Goal: Information Seeking & Learning: Learn about a topic

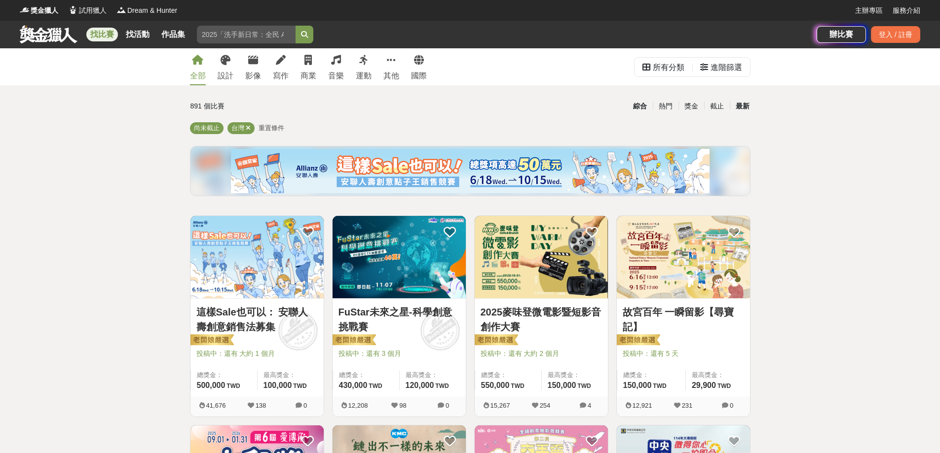
click at [746, 103] on div "最新" at bounding box center [743, 106] width 26 height 17
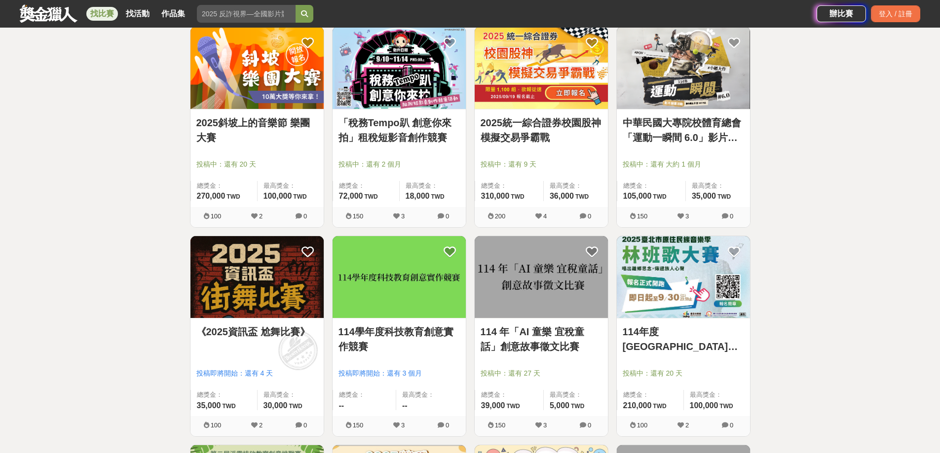
scroll to position [247, 0]
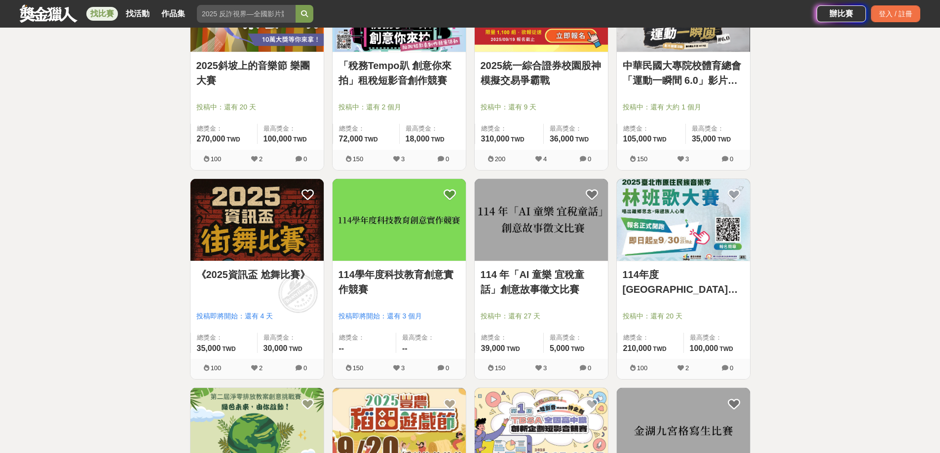
click at [378, 275] on link "114學年度科技教育創意實作競賽" at bounding box center [398, 282] width 121 height 30
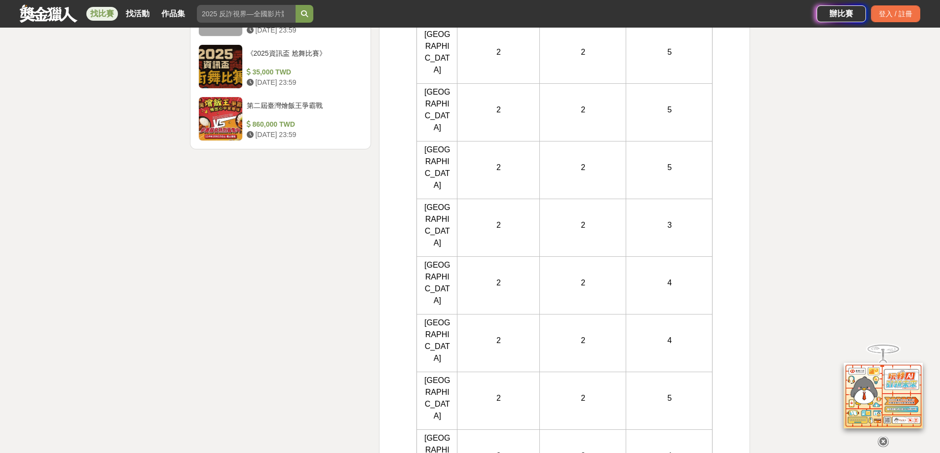
scroll to position [1530, 0]
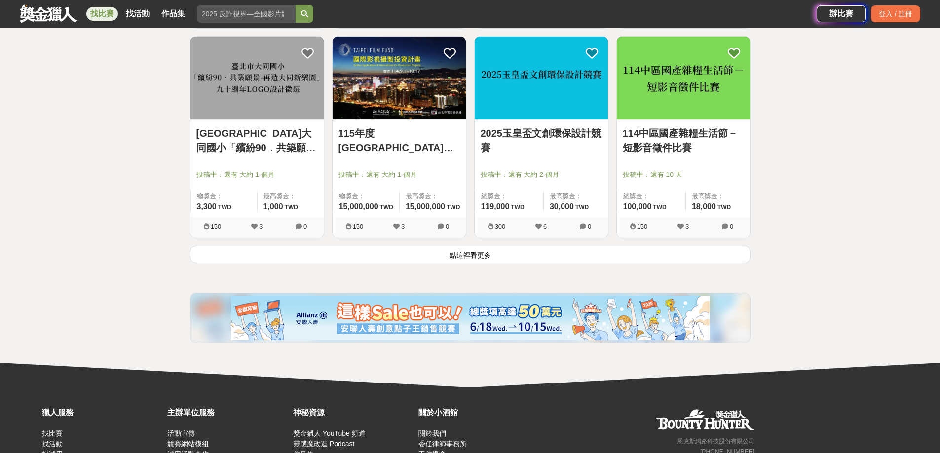
scroll to position [1234, 0]
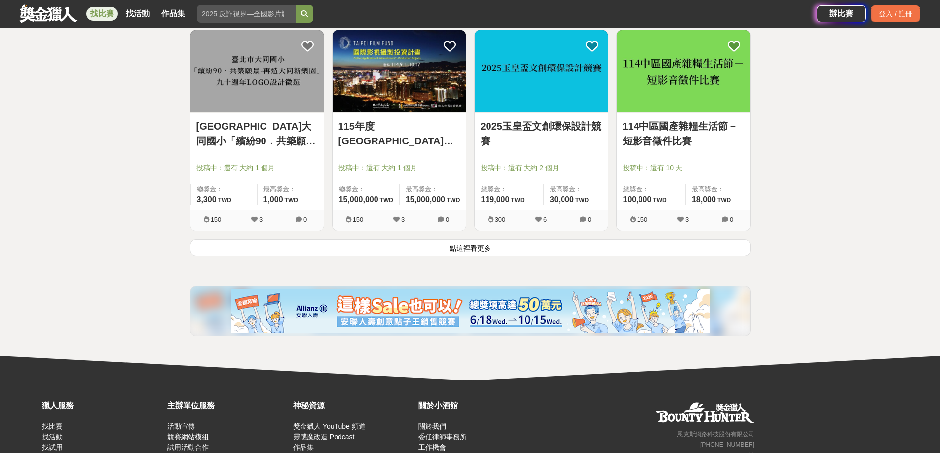
click at [429, 245] on button "點這裡看更多" at bounding box center [470, 247] width 561 height 17
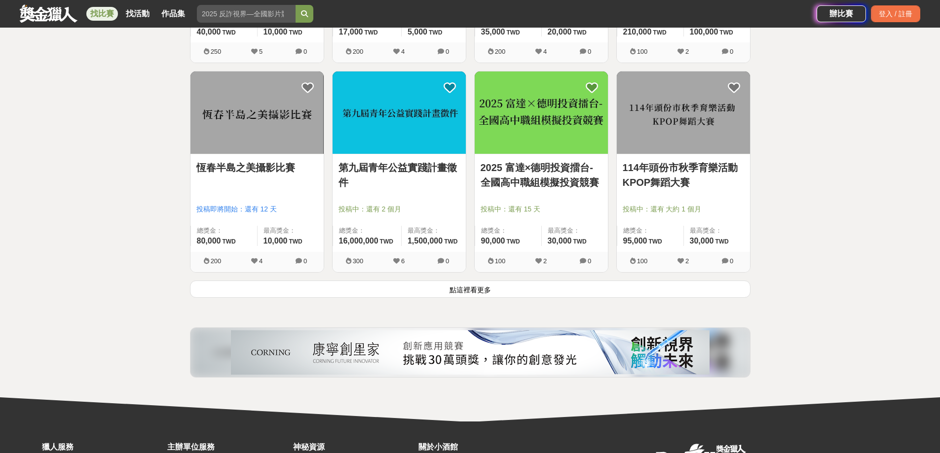
scroll to position [2467, 0]
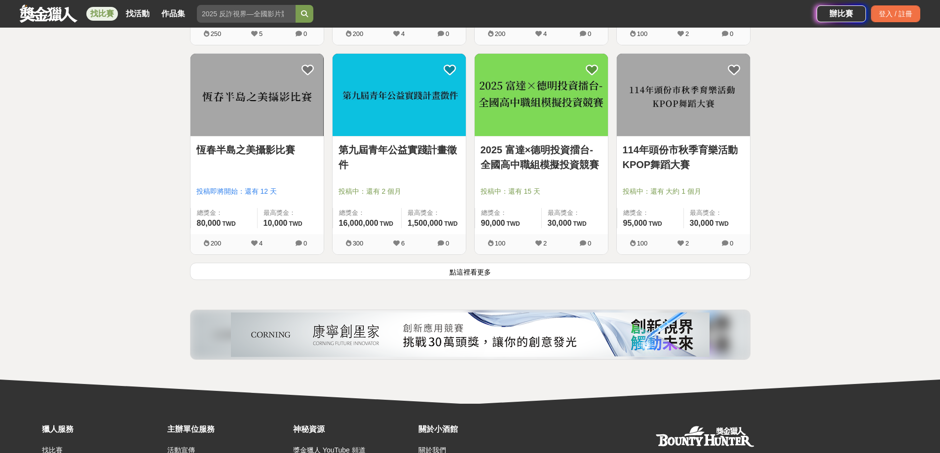
click at [532, 274] on button "點這裡看更多" at bounding box center [470, 271] width 561 height 17
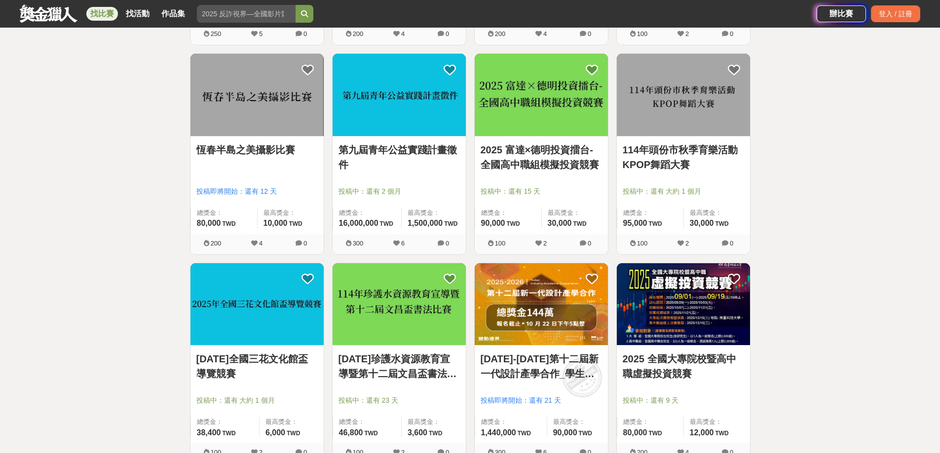
click at [547, 376] on link "[DATE]-[DATE]第十二屆新一代設計產學合作_學生徵件" at bounding box center [541, 367] width 121 height 30
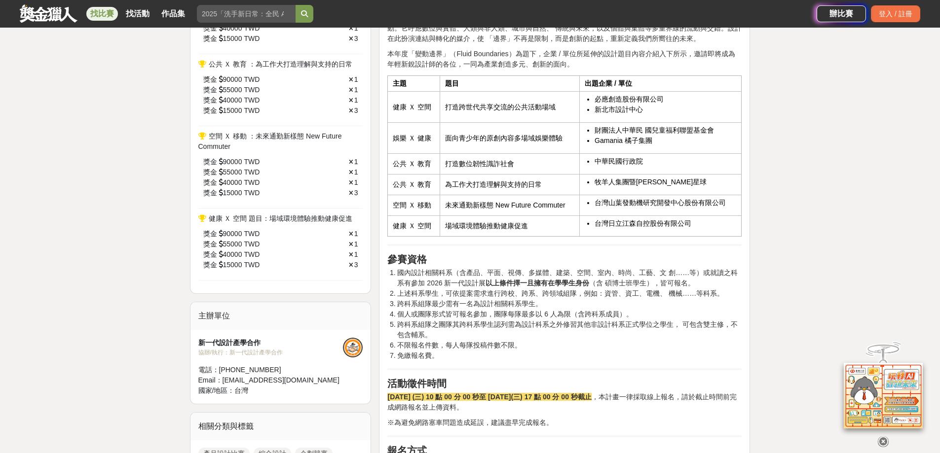
scroll to position [592, 0]
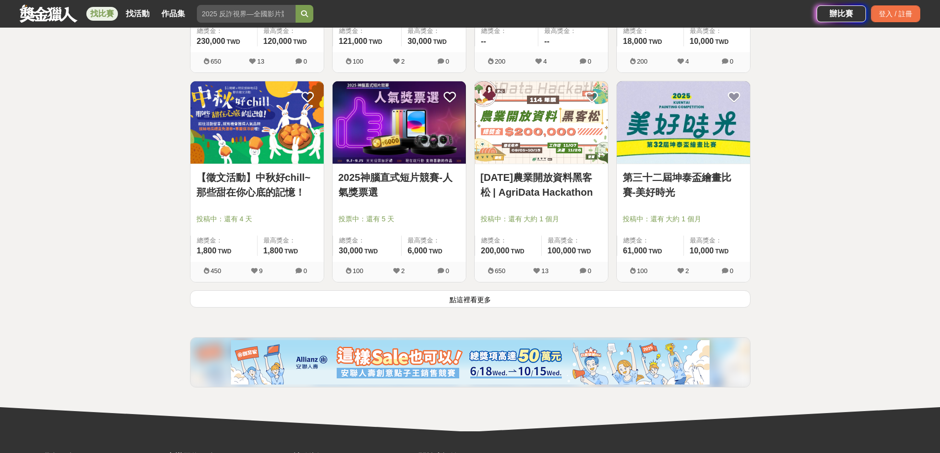
scroll to position [3701, 0]
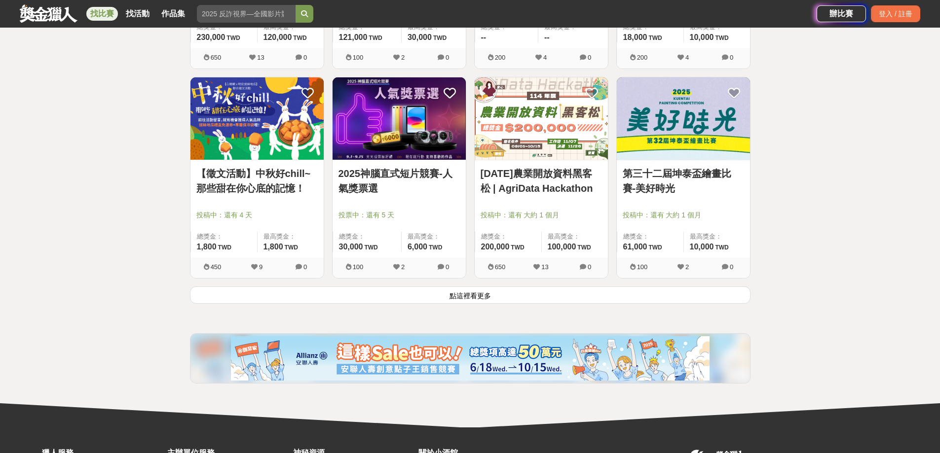
click at [519, 296] on button "點這裡看更多" at bounding box center [470, 295] width 561 height 17
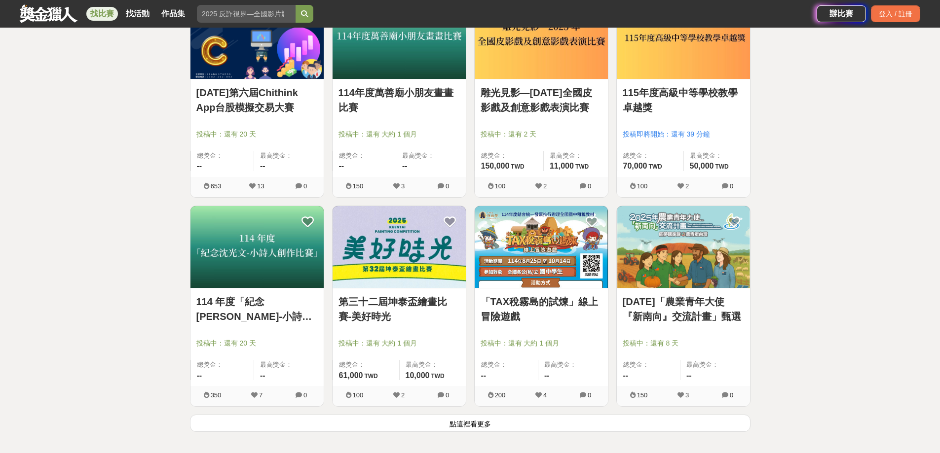
scroll to position [4835, 0]
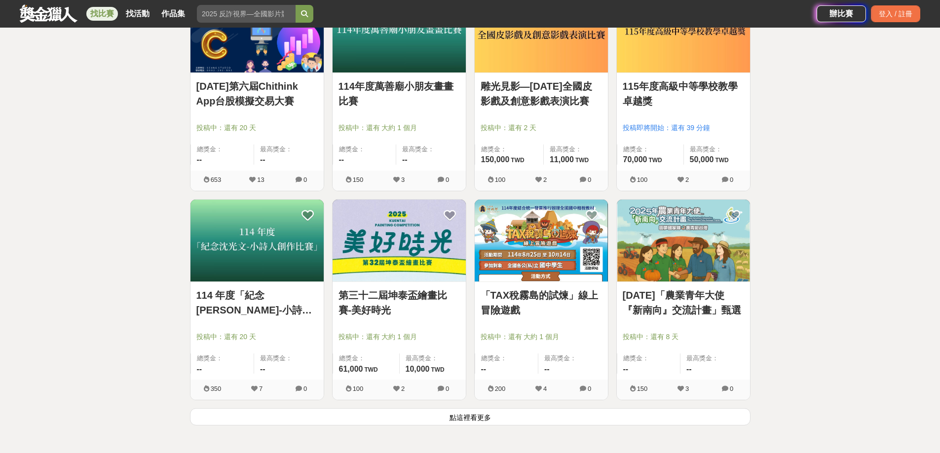
click at [624, 302] on link "[DATE]「農業青年大使『新南向』交流計畫」甄選" at bounding box center [683, 303] width 121 height 30
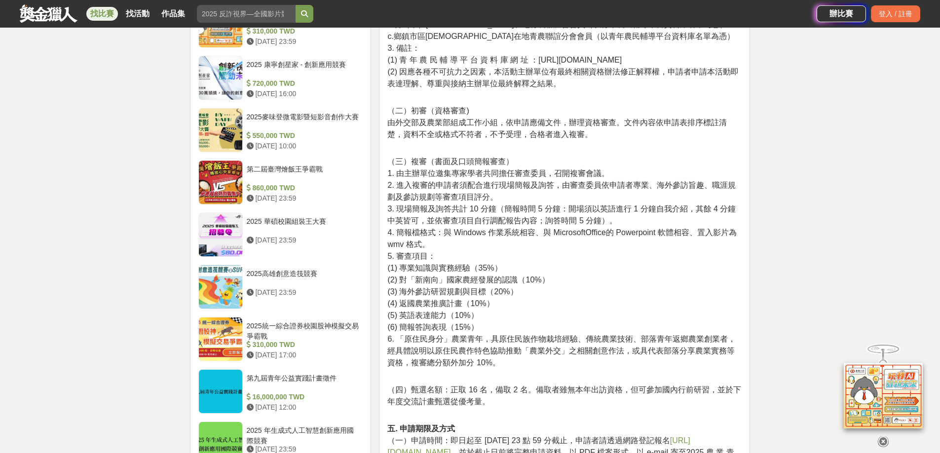
scroll to position [839, 0]
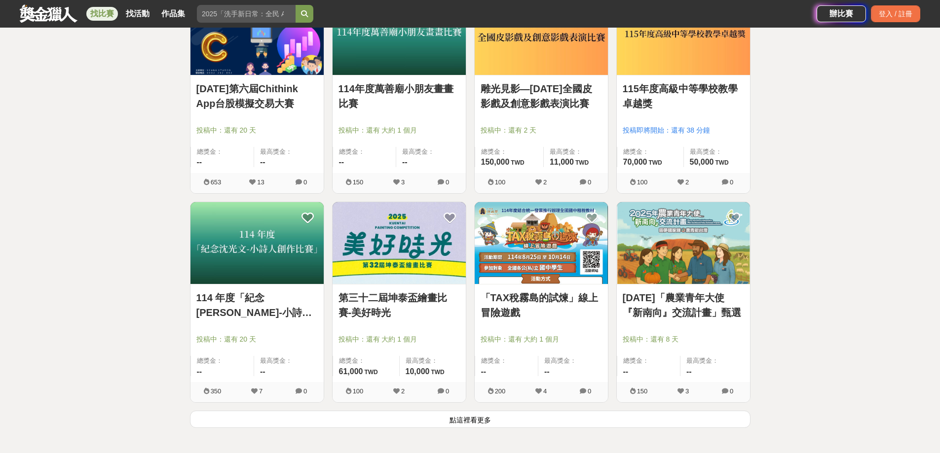
scroll to position [4835, 0]
